Goal: Information Seeking & Learning: Find contact information

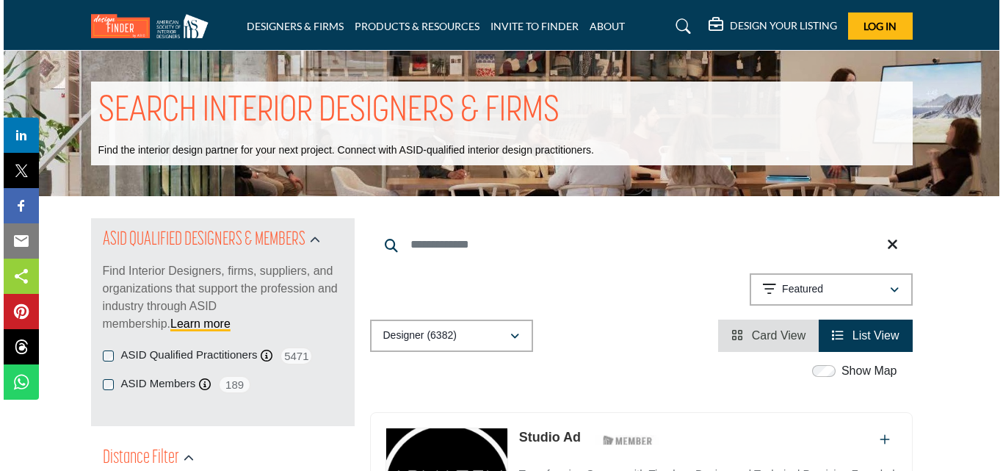
scroll to position [208, 0]
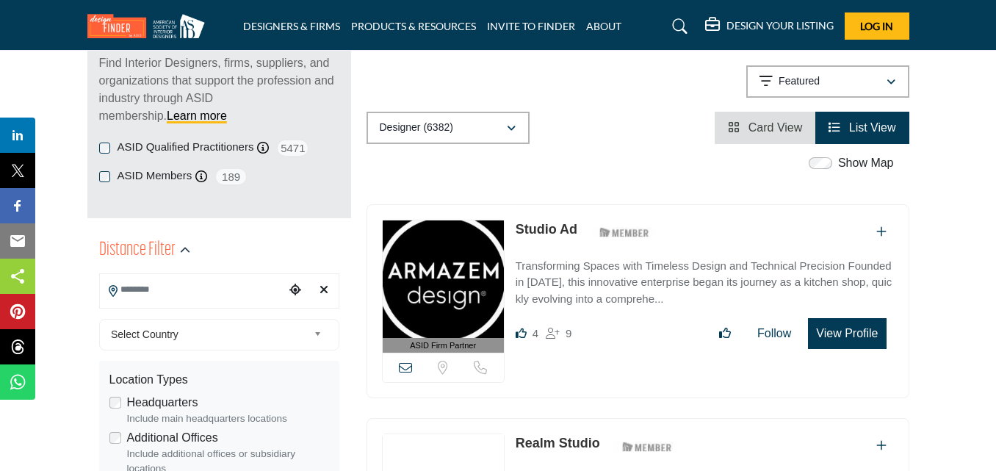
drag, startPoint x: 412, startPoint y: 368, endPoint x: 403, endPoint y: 368, distance: 8.8
drag, startPoint x: 403, startPoint y: 368, endPoint x: 847, endPoint y: 363, distance: 444.2
click at [849, 367] on div "ASID Firm Partner ASID Firm Partners are design companies with ASID-qualified i…" at bounding box center [637, 301] width 543 height 195
click at [843, 338] on button "View Profile" at bounding box center [847, 333] width 78 height 31
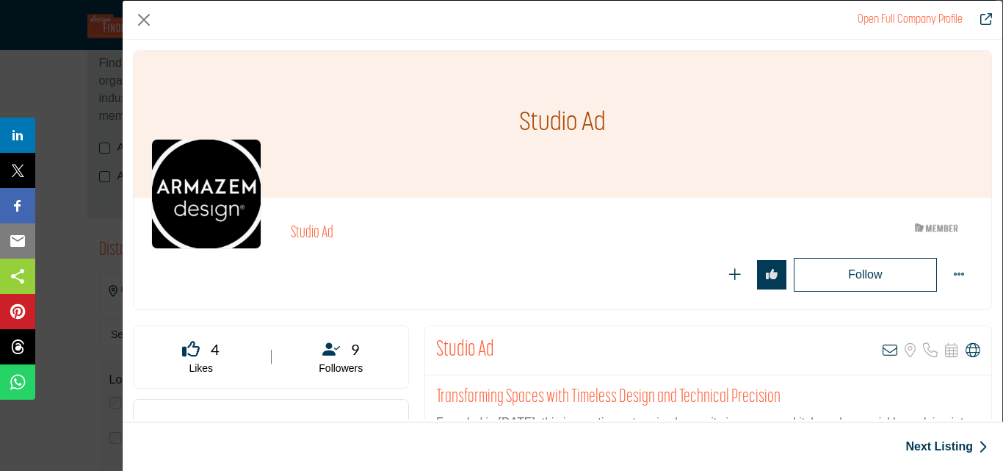
scroll to position [147, 0]
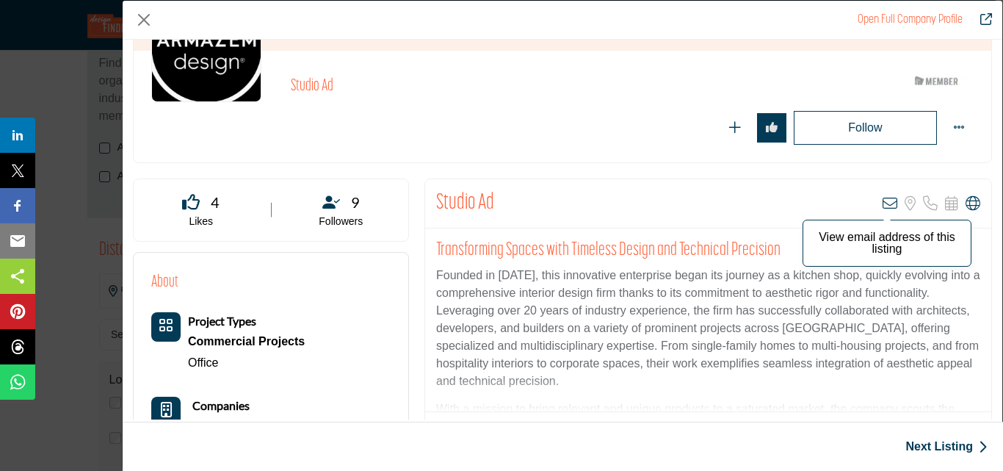
drag, startPoint x: 882, startPoint y: 200, endPoint x: 910, endPoint y: 245, distance: 53.2
click at [910, 245] on p "View email address of this listing" at bounding box center [887, 242] width 153 height 23
click at [877, 239] on p "View email address of this listing" at bounding box center [887, 242] width 153 height 23
click at [882, 203] on icon "Company Data Modal" at bounding box center [889, 203] width 15 height 15
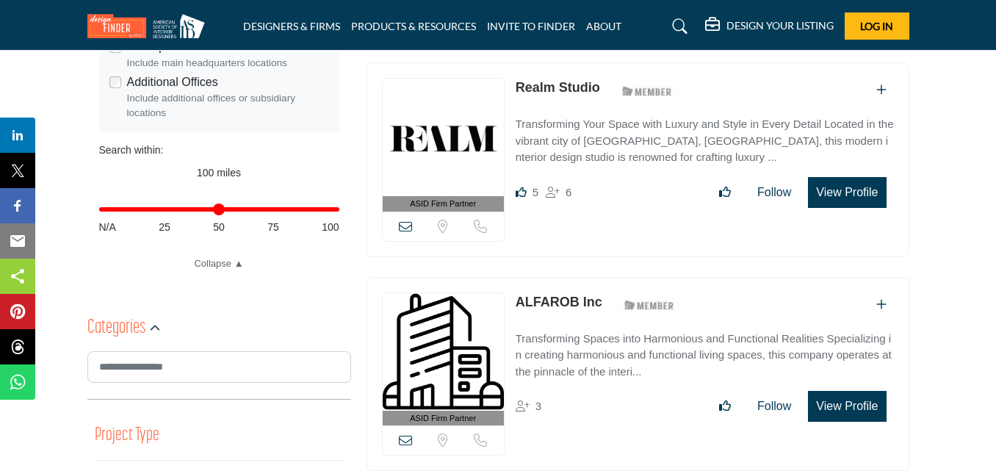
scroll to position [587, 0]
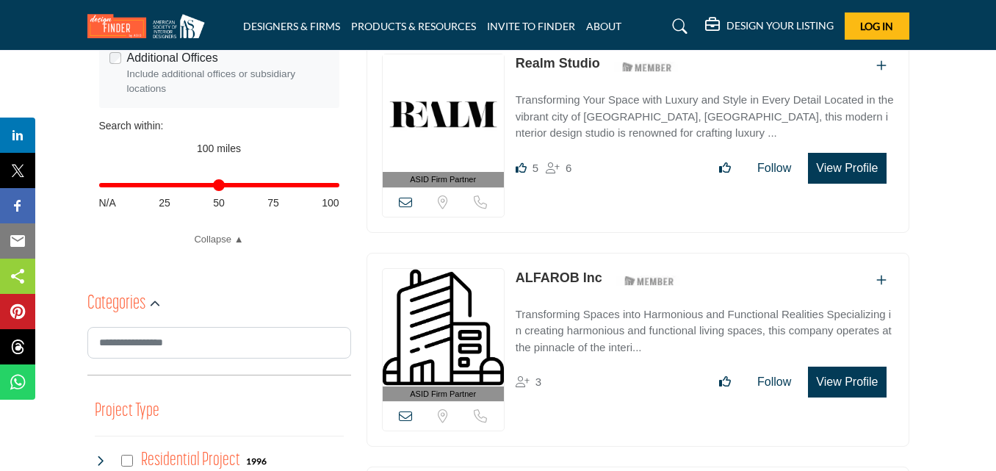
click at [562, 272] on link "ALFAROB Inc" at bounding box center [558, 277] width 87 height 15
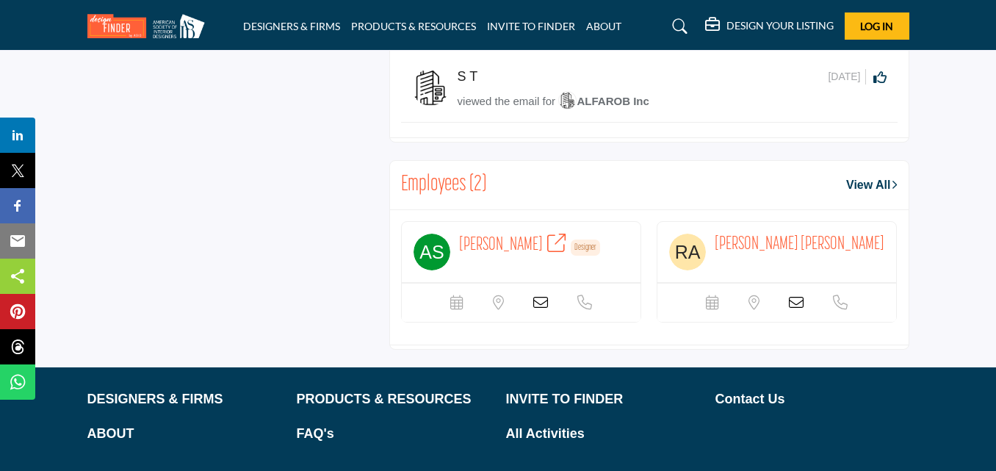
scroll to position [1103, 0]
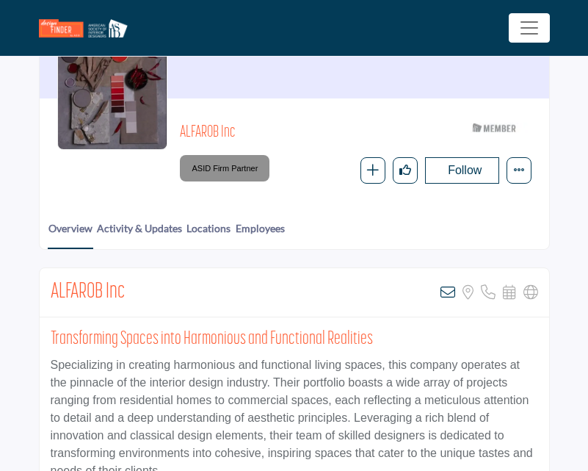
scroll to position [147, 0]
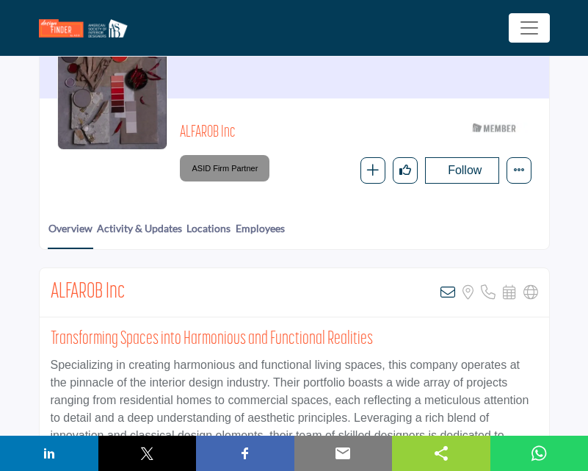
click at [447, 292] on icon at bounding box center [448, 292] width 15 height 15
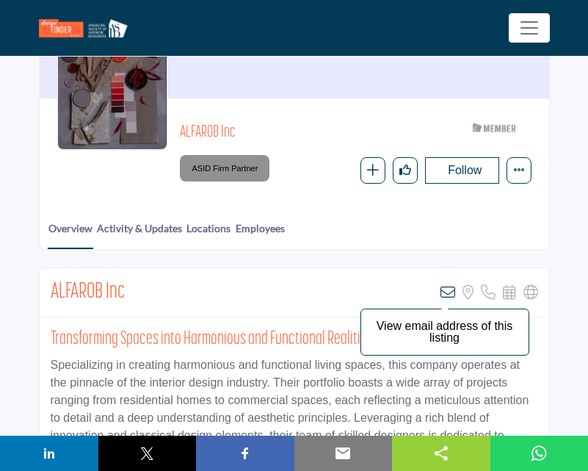
click at [446, 292] on icon at bounding box center [448, 292] width 15 height 15
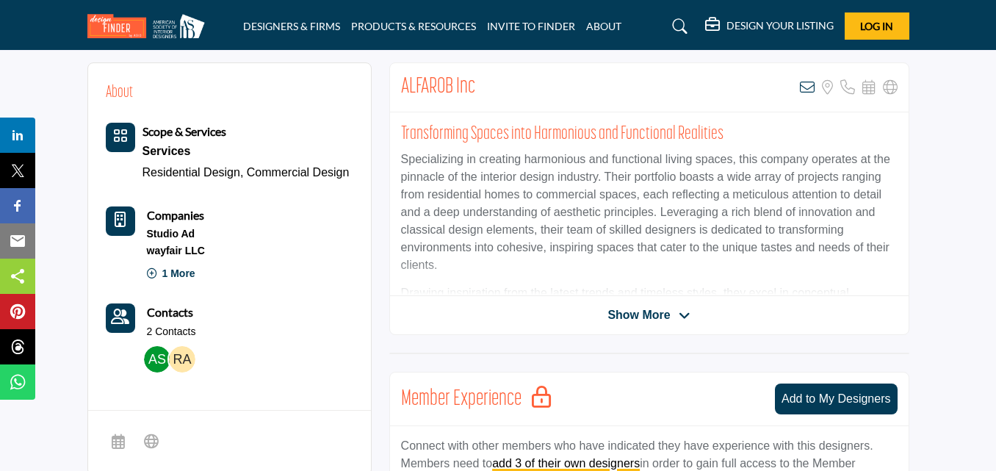
scroll to position [374, 0]
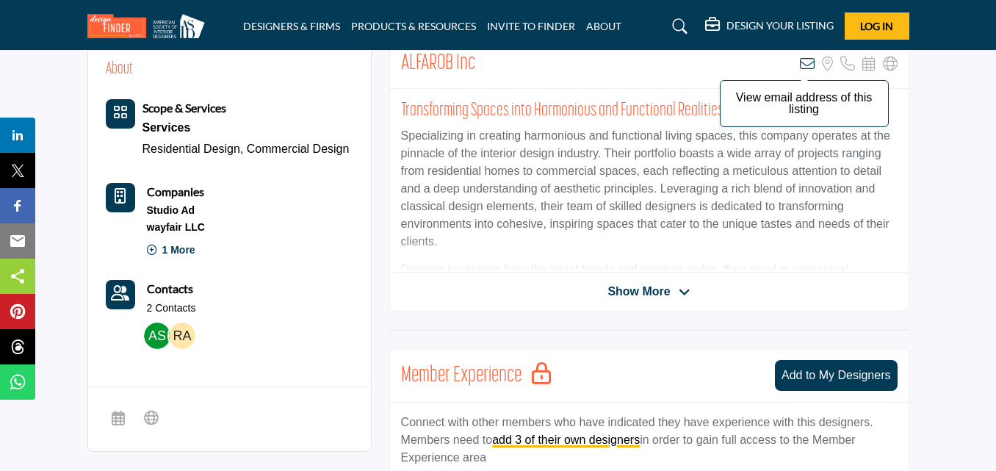
click at [595, 65] on icon at bounding box center [807, 64] width 15 height 15
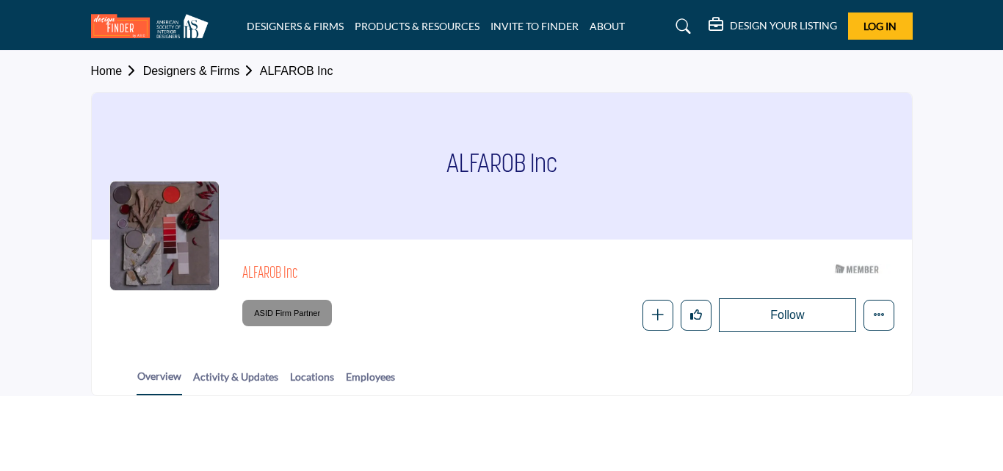
click at [954, 156] on section "Home Designers & Firms ALFAROB Inc ALFAROB Inc ALFAROB Inc ASID Member who supp…" at bounding box center [501, 223] width 1003 height 345
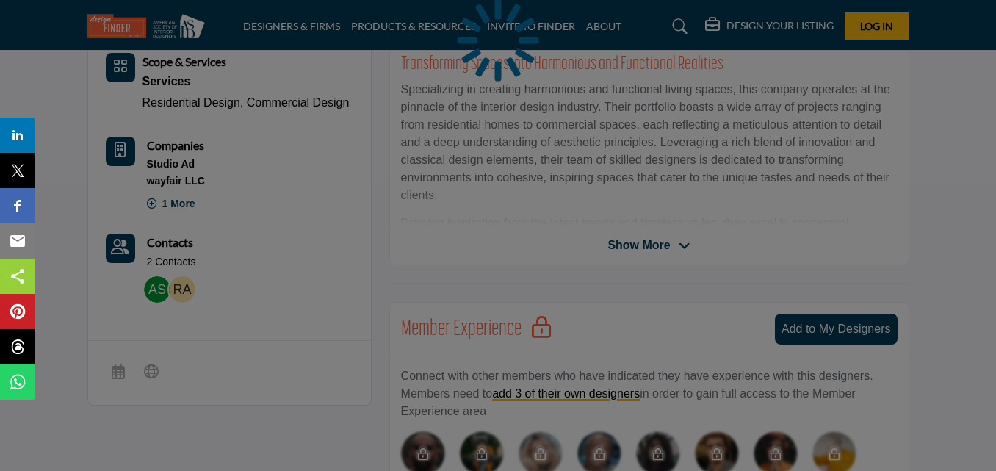
scroll to position [294, 0]
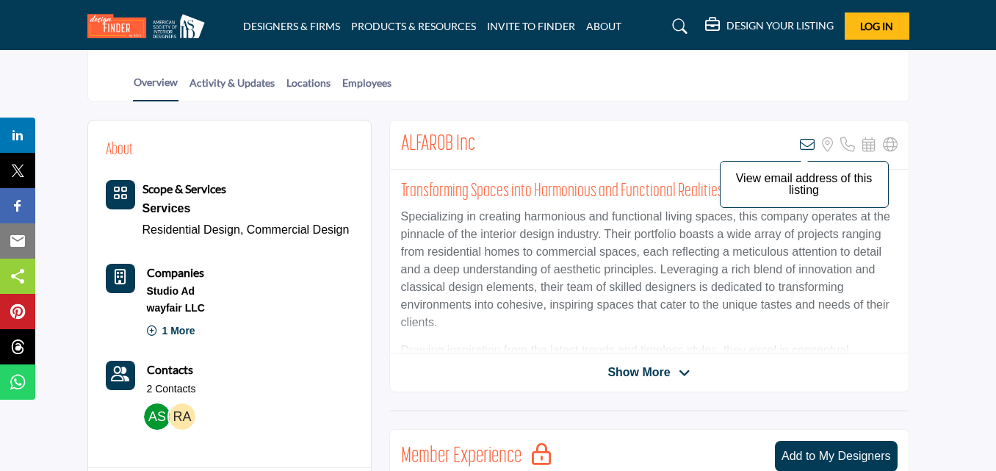
click at [804, 145] on icon at bounding box center [807, 144] width 15 height 15
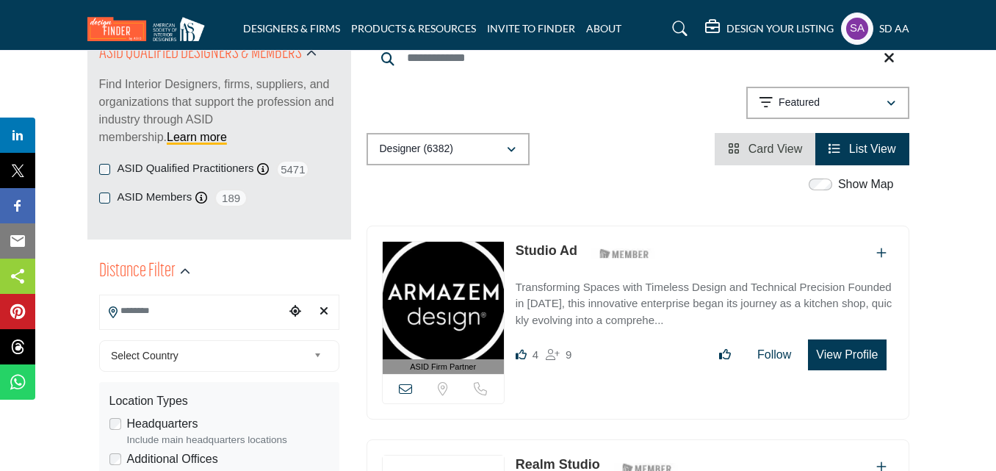
scroll to position [294, 0]
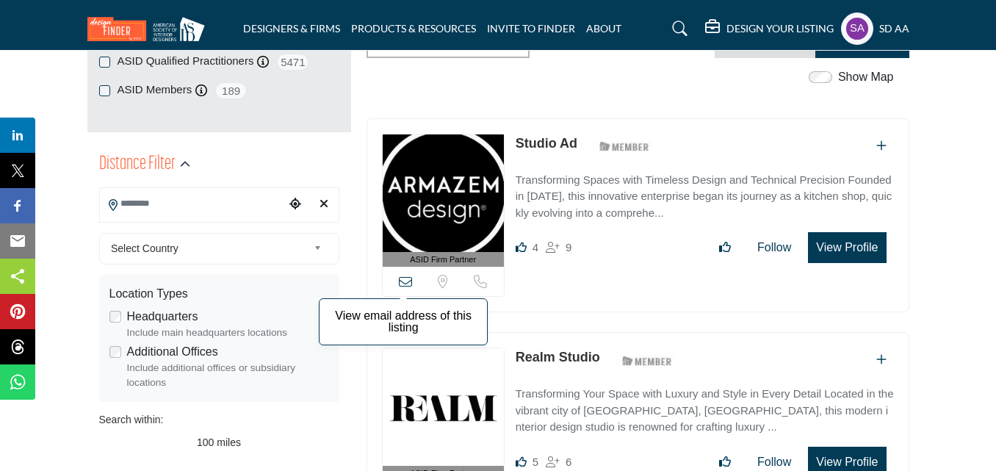
click at [403, 283] on icon at bounding box center [405, 281] width 13 height 13
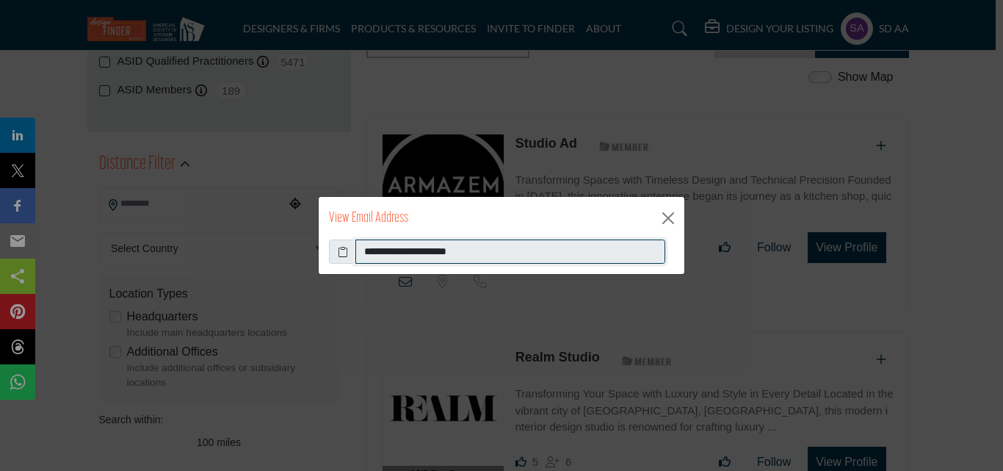
drag, startPoint x: 487, startPoint y: 255, endPoint x: 355, endPoint y: 254, distance: 131.4
click at [355, 254] on input "**********" at bounding box center [510, 251] width 310 height 25
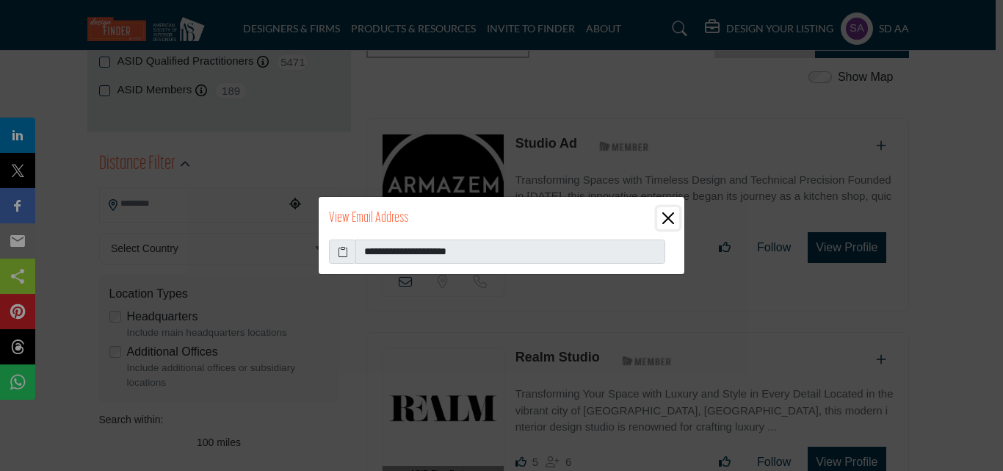
click at [671, 223] on button "Close" at bounding box center [668, 218] width 22 height 22
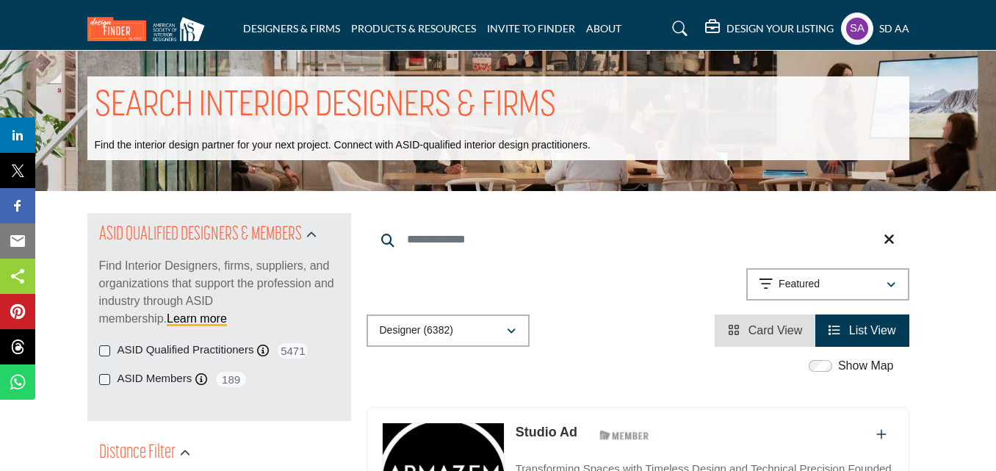
scroll to position [0, 0]
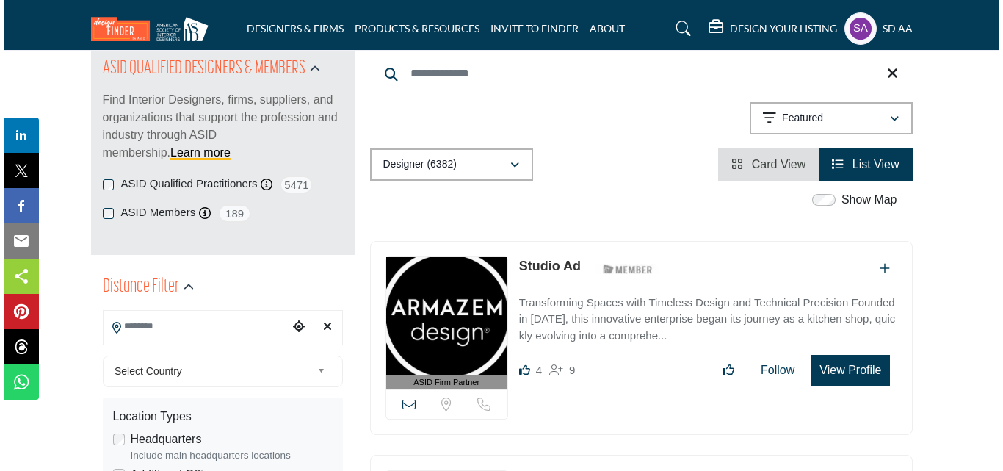
scroll to position [220, 0]
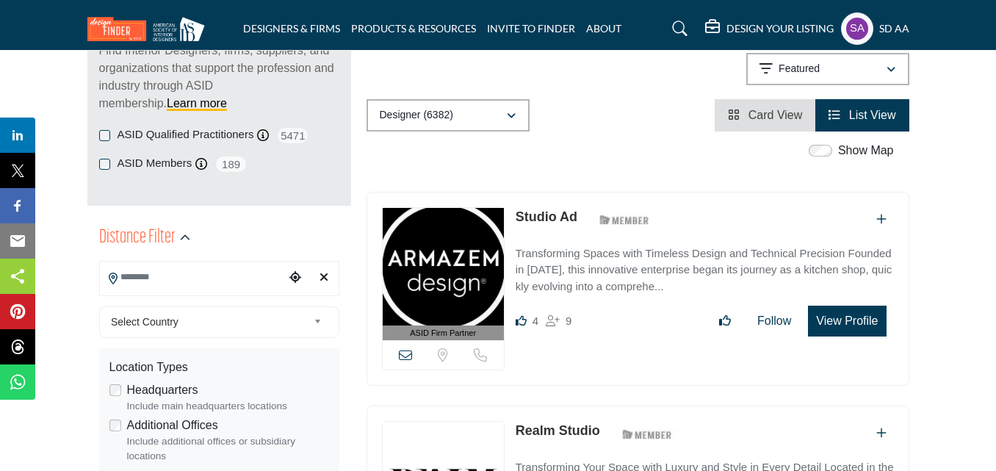
drag, startPoint x: 820, startPoint y: 330, endPoint x: 619, endPoint y: 457, distance: 238.3
click at [820, 330] on button "View Profile" at bounding box center [847, 320] width 78 height 31
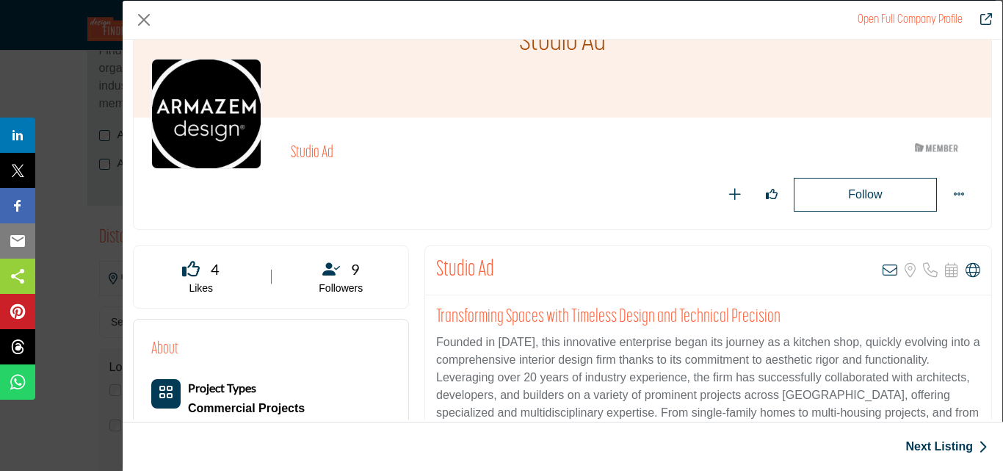
scroll to position [73, 0]
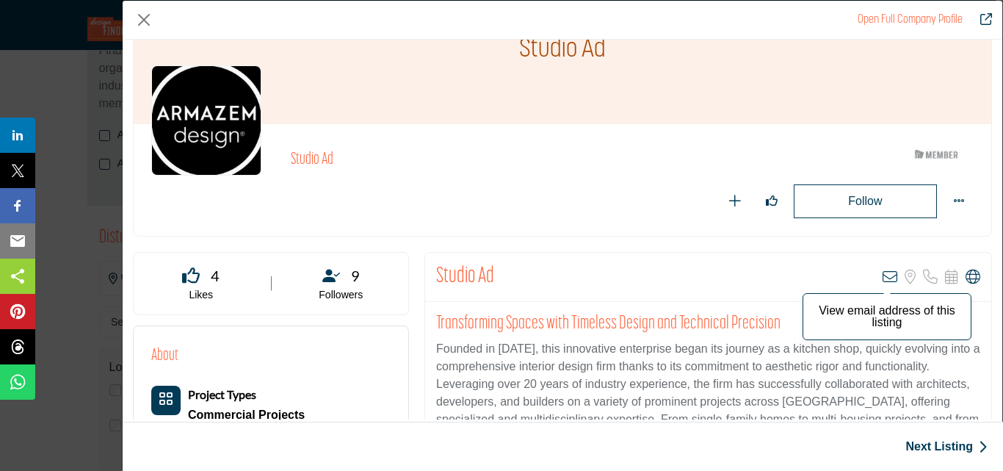
click at [882, 279] on icon "Company Data Modal" at bounding box center [889, 276] width 15 height 15
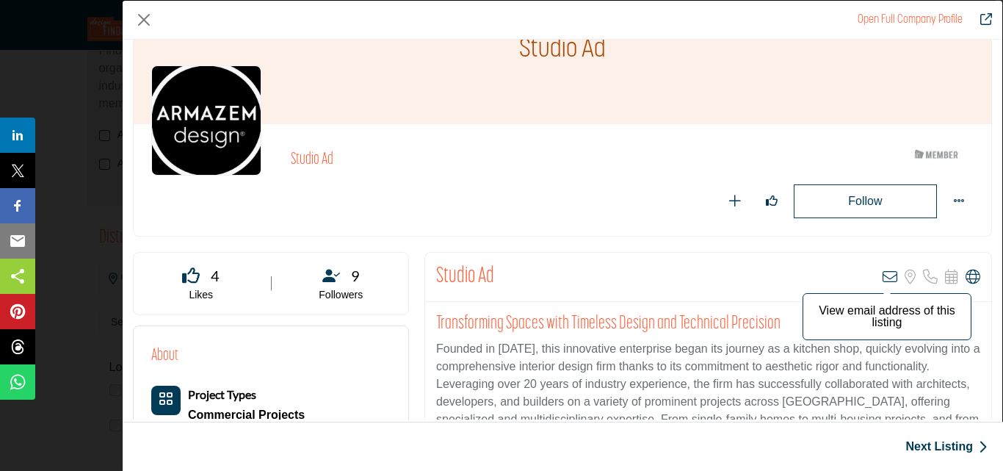
click at [885, 275] on icon "Company Data Modal" at bounding box center [889, 276] width 15 height 15
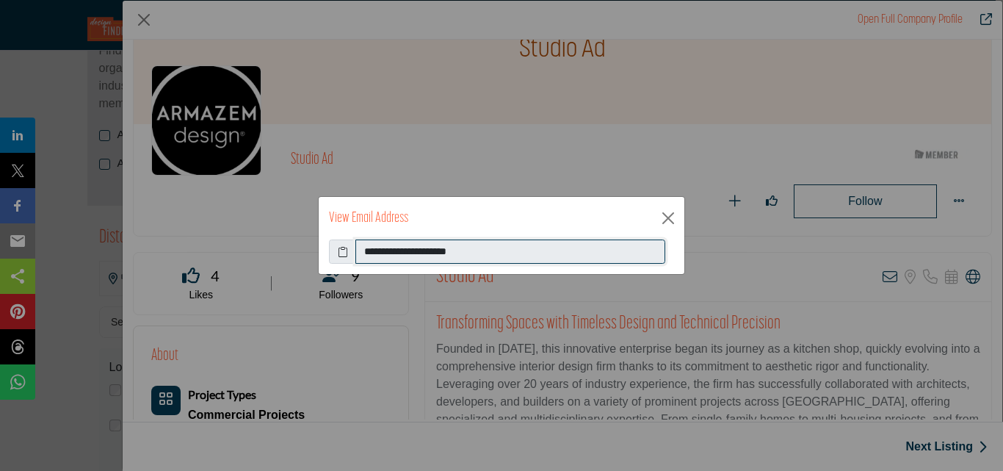
click at [413, 256] on input "**********" at bounding box center [510, 251] width 310 height 25
click at [725, 210] on div "**********" at bounding box center [501, 235] width 1003 height 471
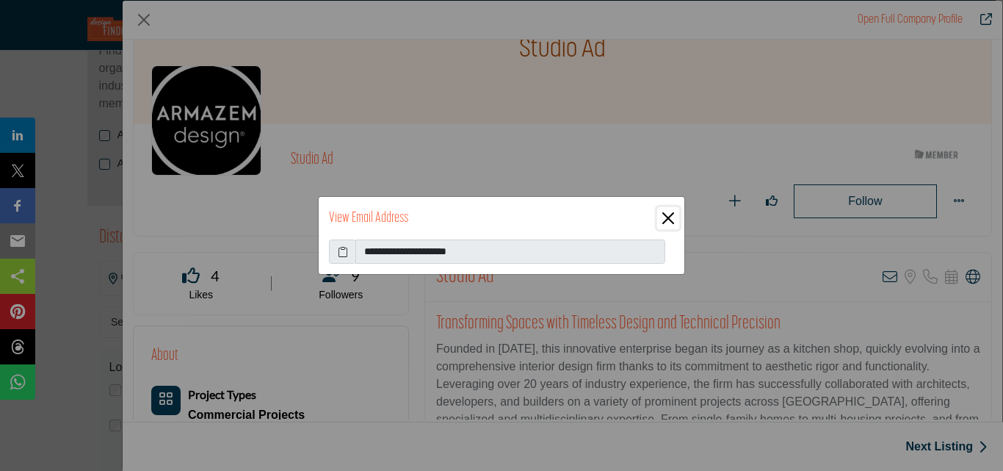
drag, startPoint x: 667, startPoint y: 211, endPoint x: 695, endPoint y: 195, distance: 33.2
click at [667, 211] on button "Close" at bounding box center [668, 218] width 22 height 22
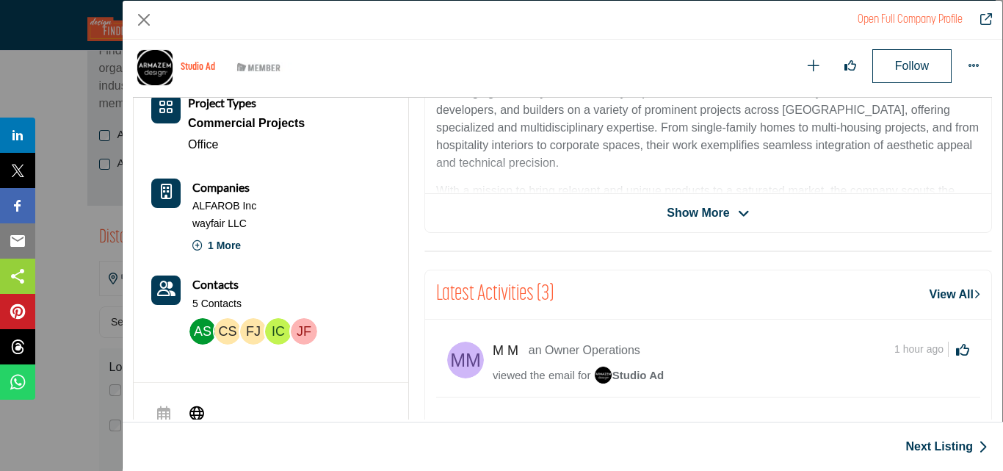
scroll to position [427, 0]
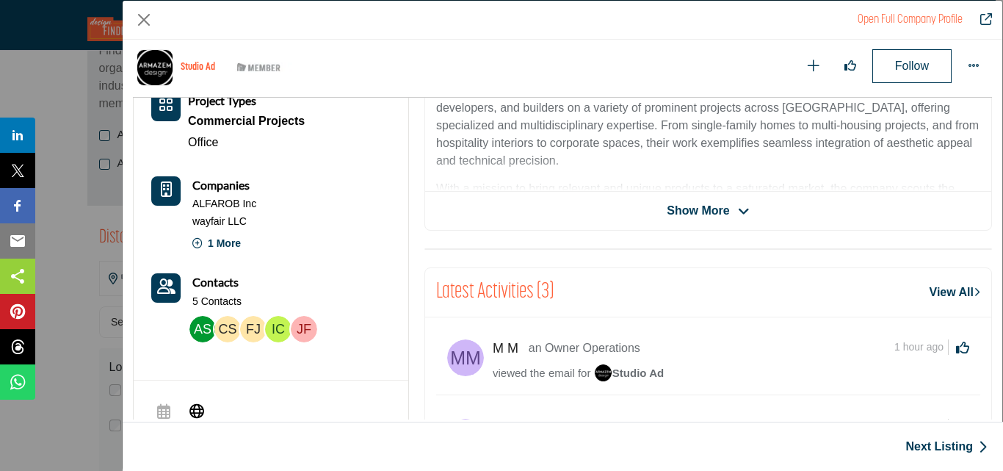
drag, startPoint x: 769, startPoint y: 275, endPoint x: 811, endPoint y: 116, distance: 164.9
drag, startPoint x: 811, startPoint y: 116, endPoint x: 898, endPoint y: 187, distance: 112.1
drag, startPoint x: 898, startPoint y: 187, endPoint x: 861, endPoint y: 124, distance: 73.0
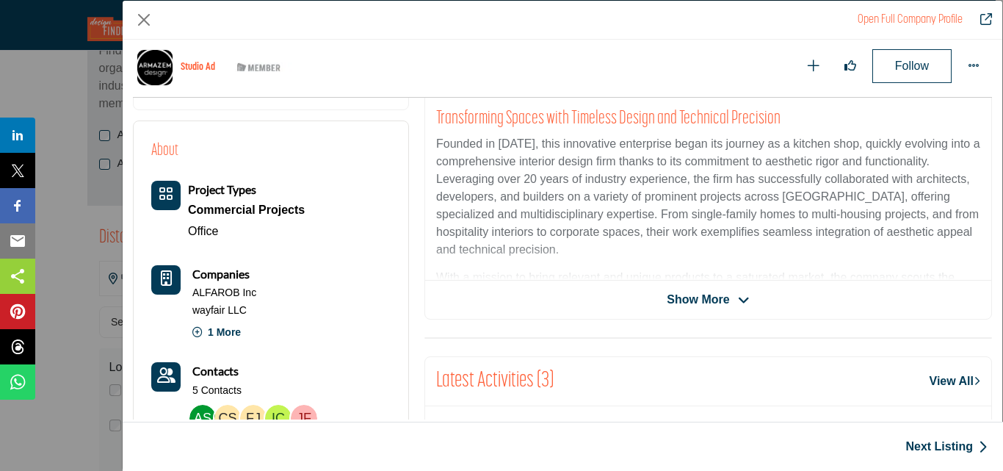
scroll to position [220, 0]
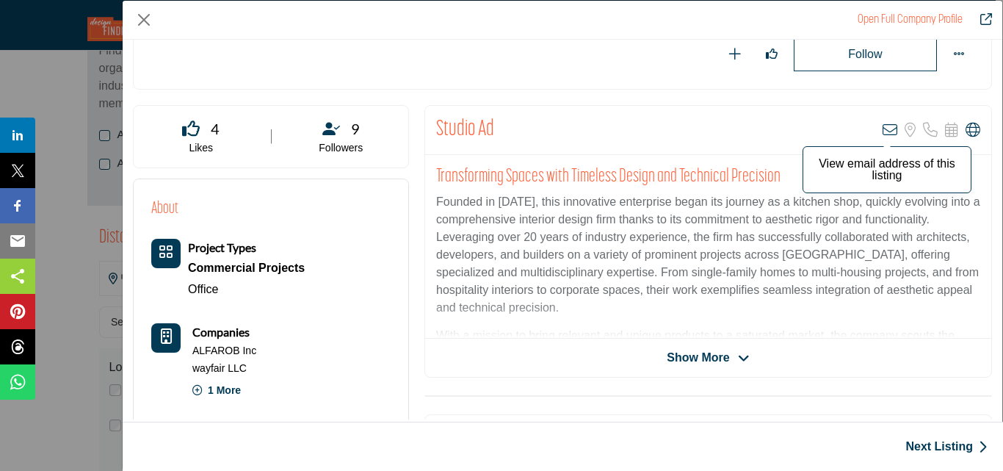
click at [882, 130] on icon "Company Data Modal" at bounding box center [889, 130] width 15 height 15
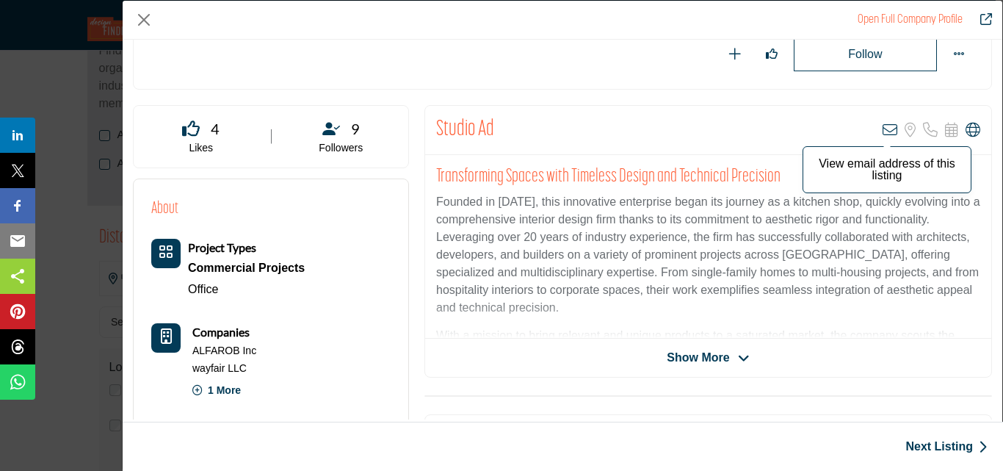
click at [882, 131] on icon "Company Data Modal" at bounding box center [889, 130] width 15 height 15
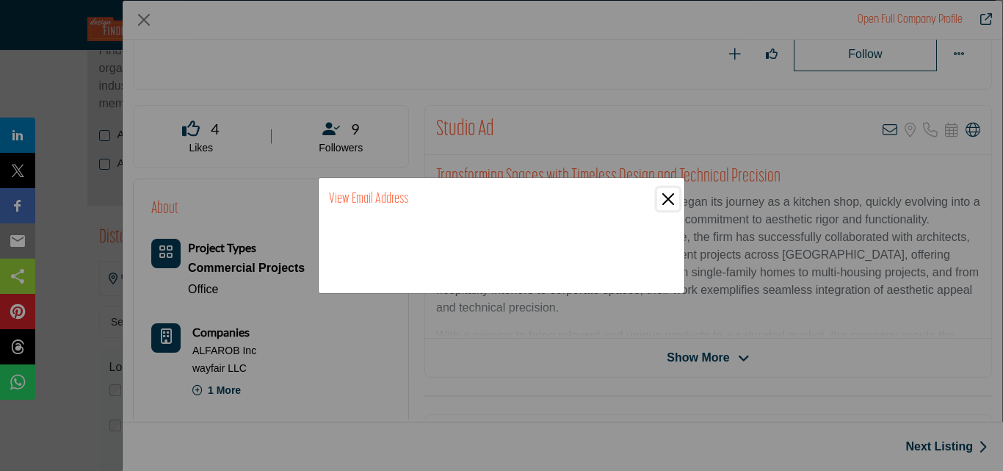
click at [672, 191] on button "Close" at bounding box center [668, 199] width 22 height 22
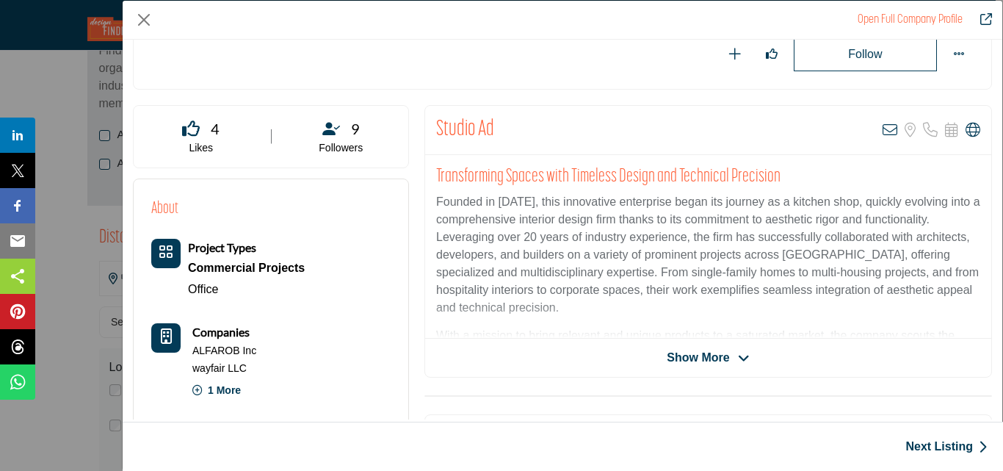
click at [969, 446] on link "Next Listing" at bounding box center [946, 447] width 82 height 18
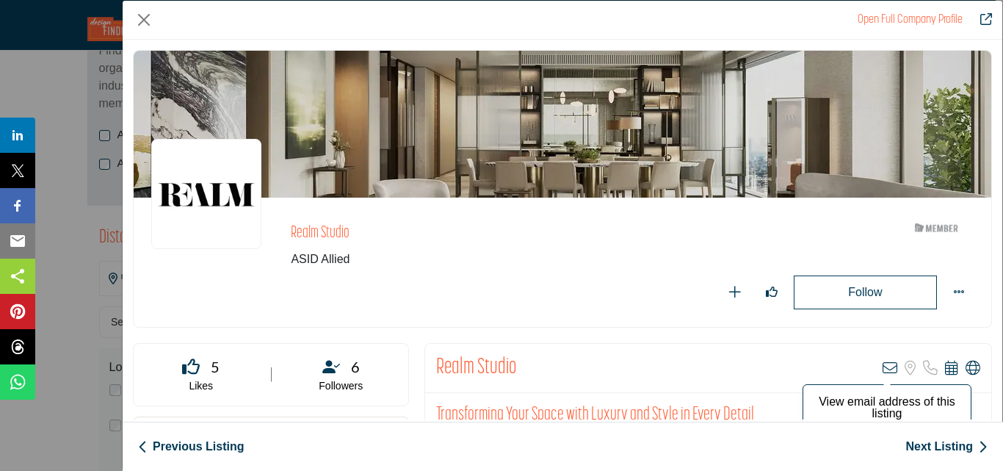
click at [882, 367] on icon "Company Data Modal" at bounding box center [889, 367] width 15 height 15
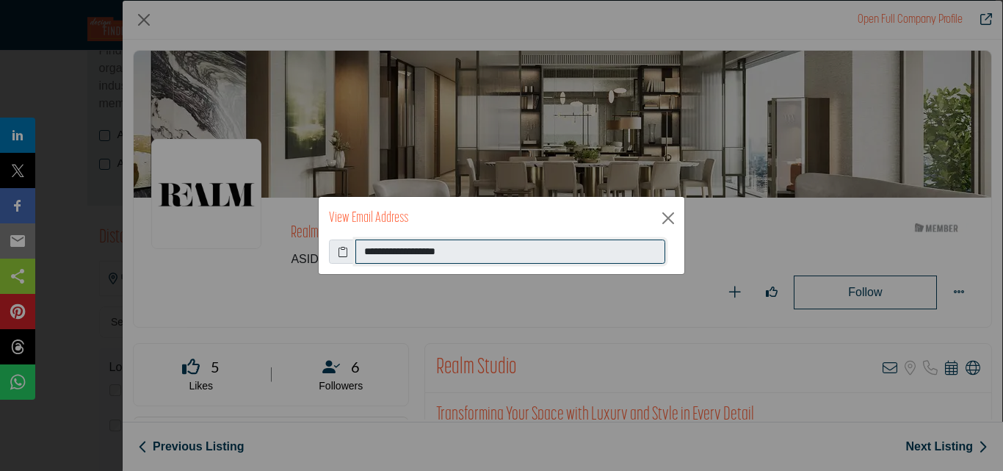
click at [407, 257] on input "**********" at bounding box center [510, 251] width 310 height 25
click at [469, 258] on input "**********" at bounding box center [510, 251] width 310 height 25
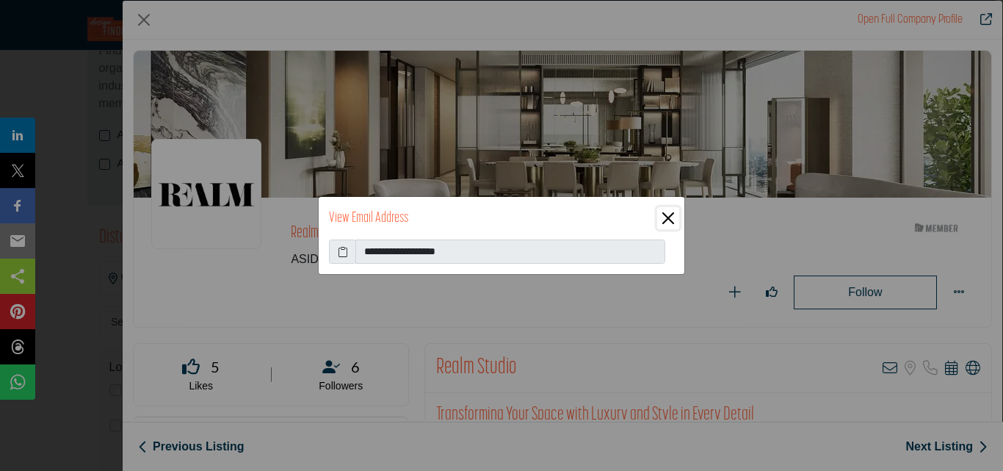
click at [664, 219] on button "Close" at bounding box center [668, 218] width 22 height 22
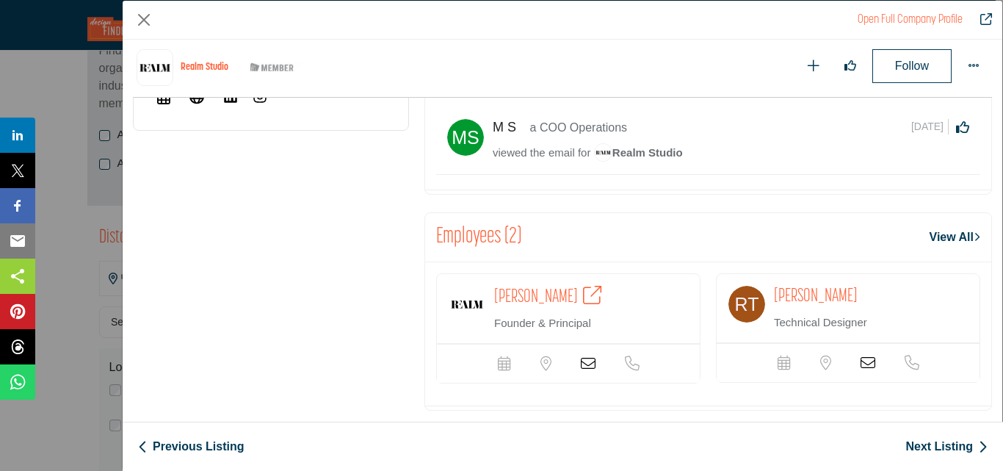
scroll to position [839, 0]
